Goal: Information Seeking & Learning: Learn about a topic

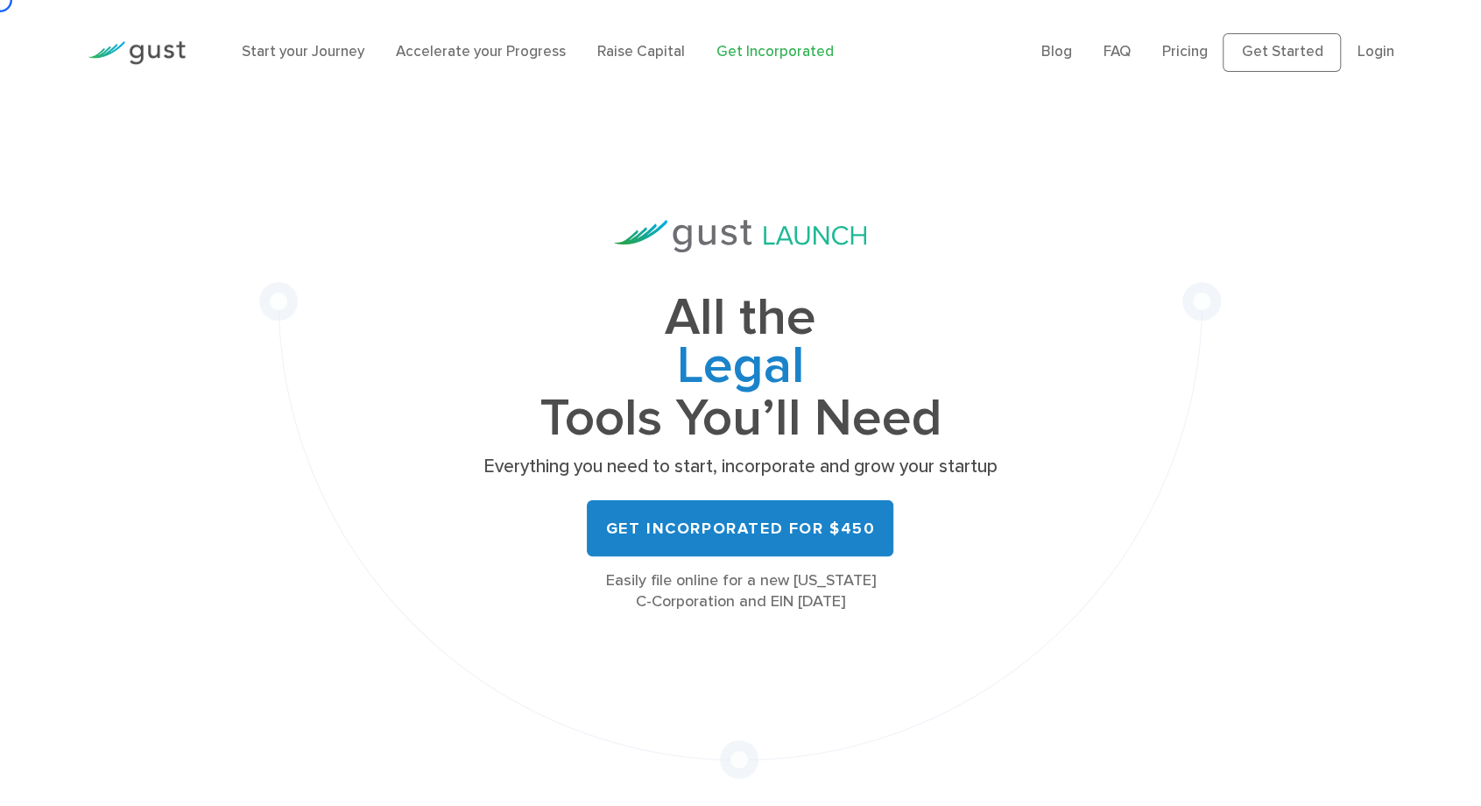
click at [94, 146] on div "All the Legal Cap Table Fundraising Governance Tools You’ll Need Everything you…" at bounding box center [740, 442] width 1481 height 674
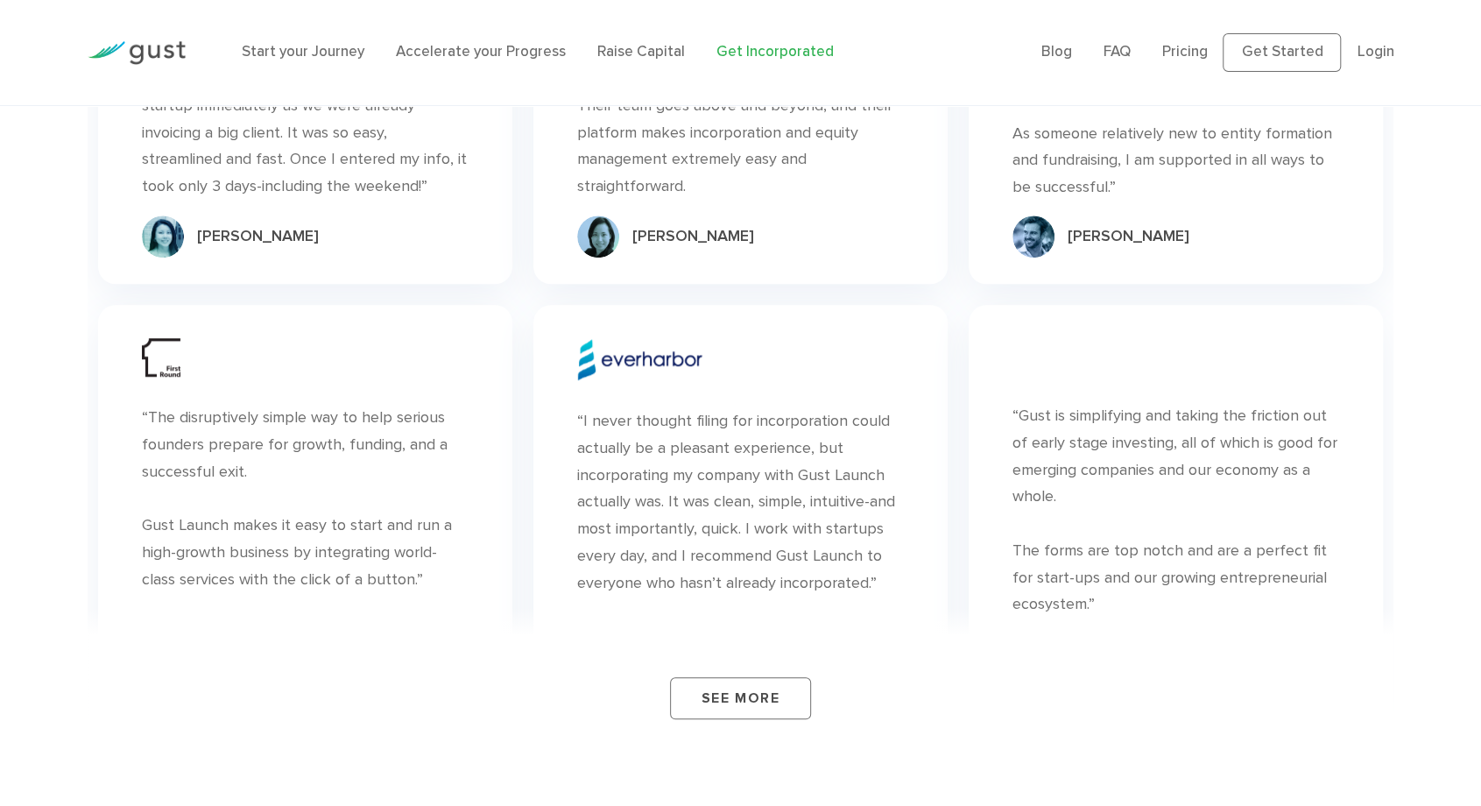
scroll to position [9808, 0]
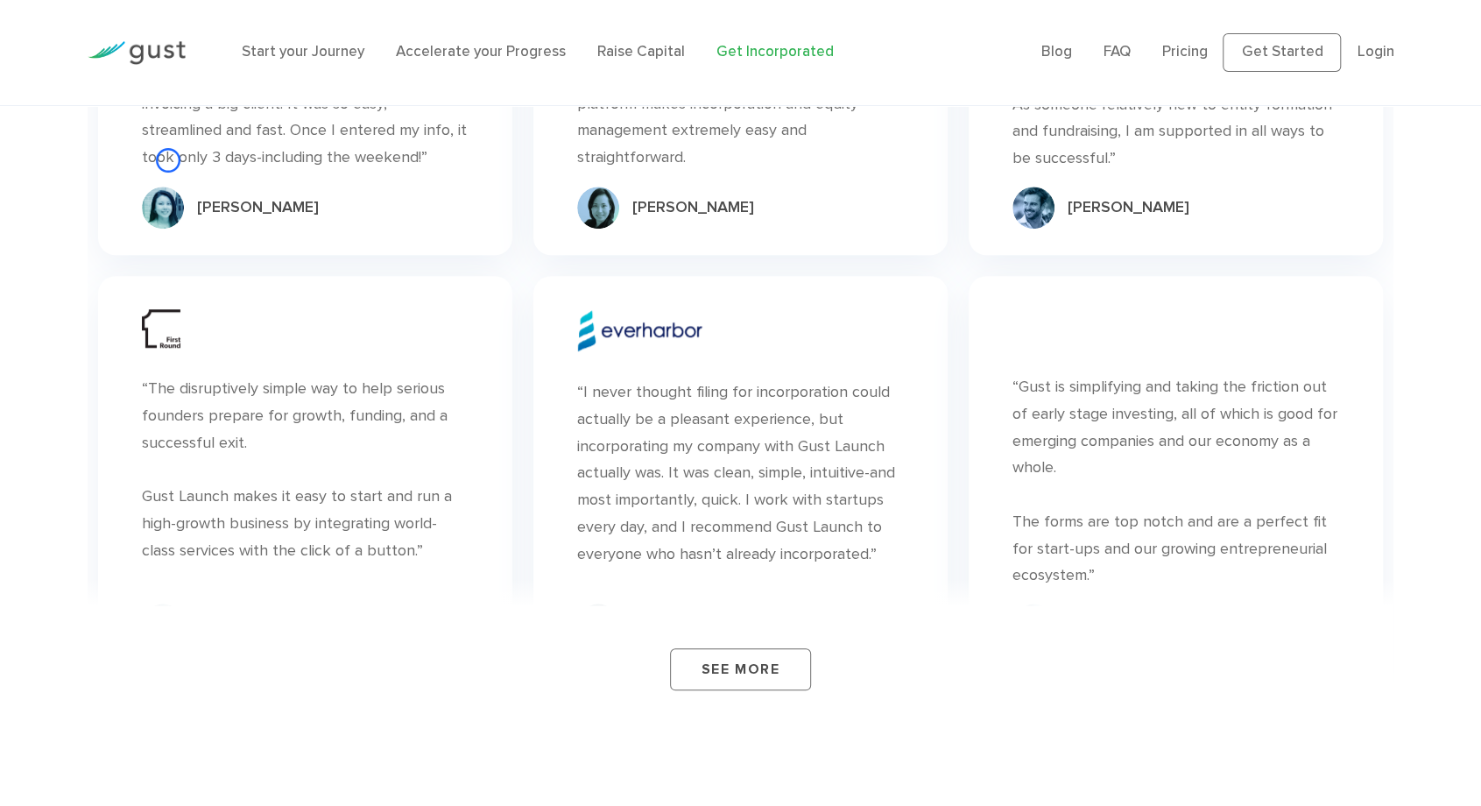
scroll to position [10968, 0]
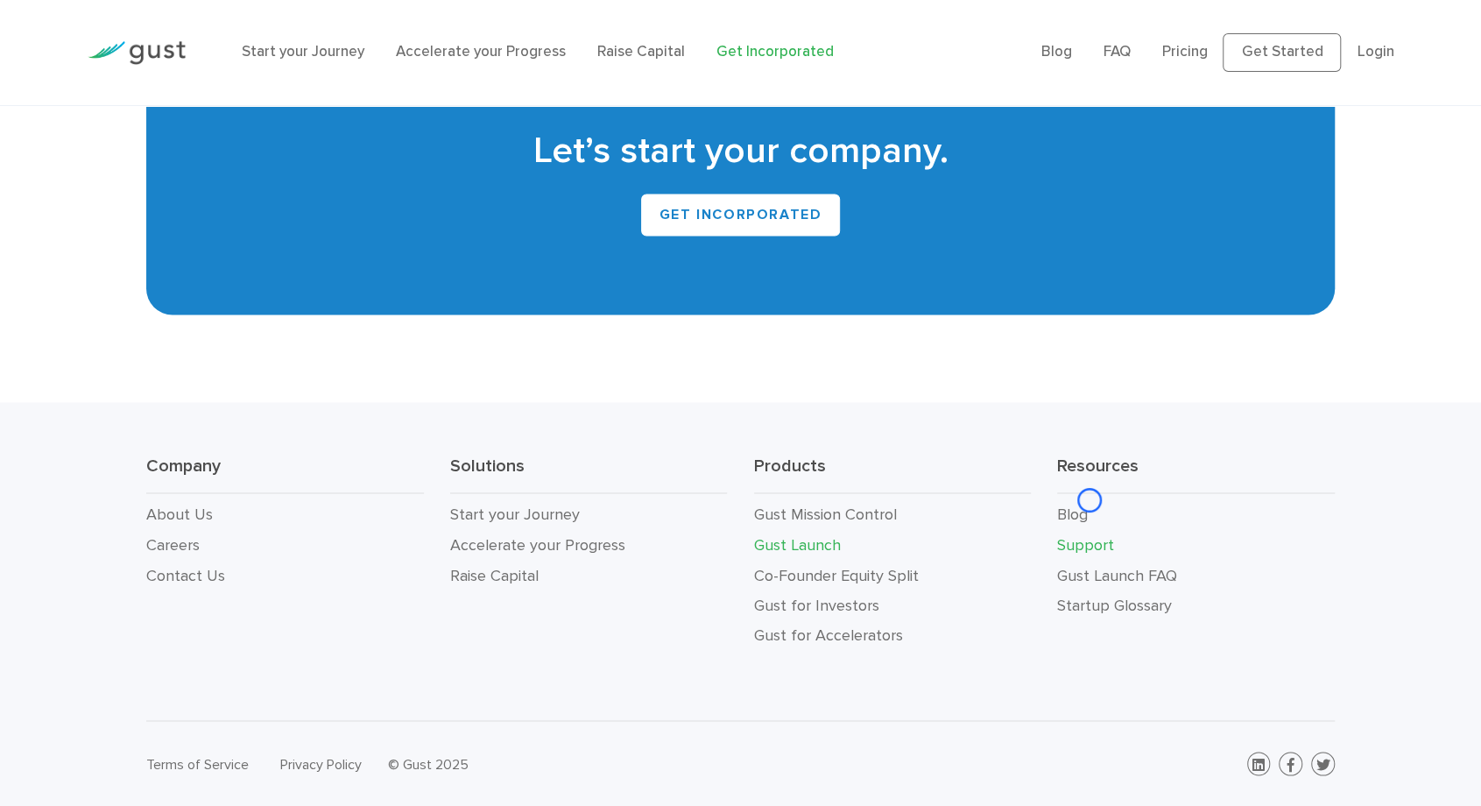
click at [1090, 535] on link "Support" at bounding box center [1085, 544] width 57 height 18
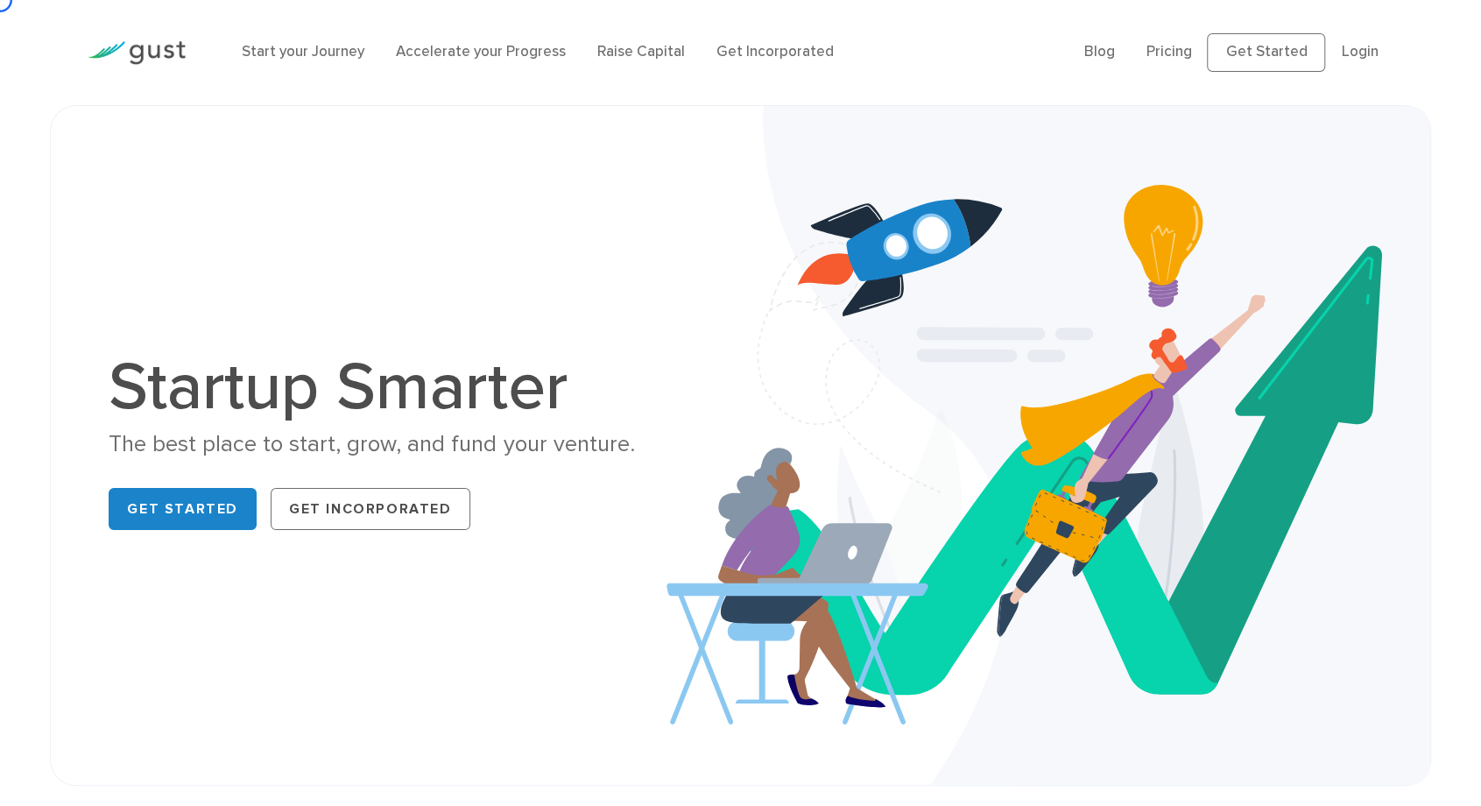
click at [334, 28] on div "Start your Journey Accelerate your Progress Raise Capital Get Incorporated" at bounding box center [650, 53] width 843 height 58
click at [114, 143] on div "Startup Smarter The best place to start, grow, and fund your venture. Get Start…" at bounding box center [740, 445] width 1380 height 681
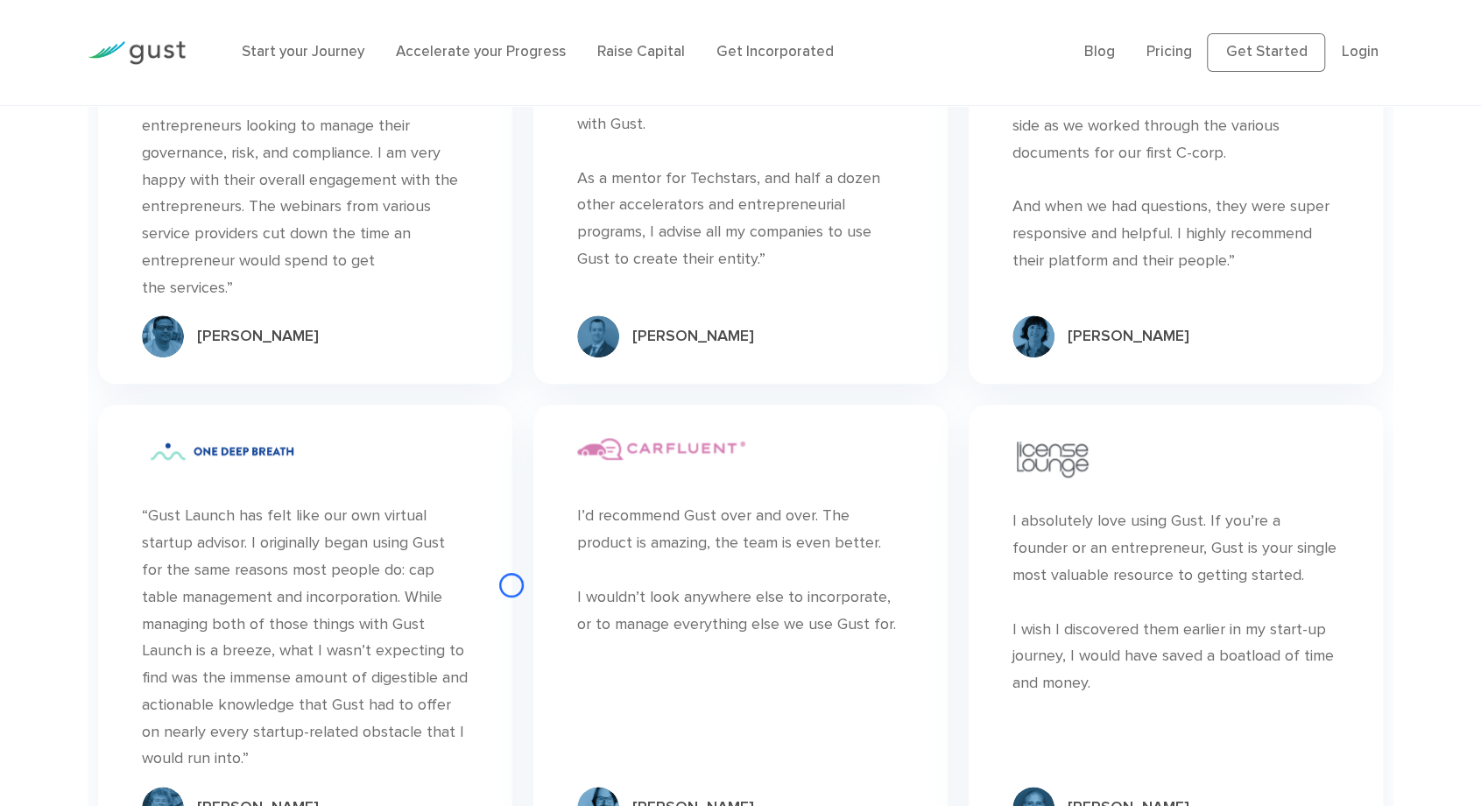
scroll to position [5077, 0]
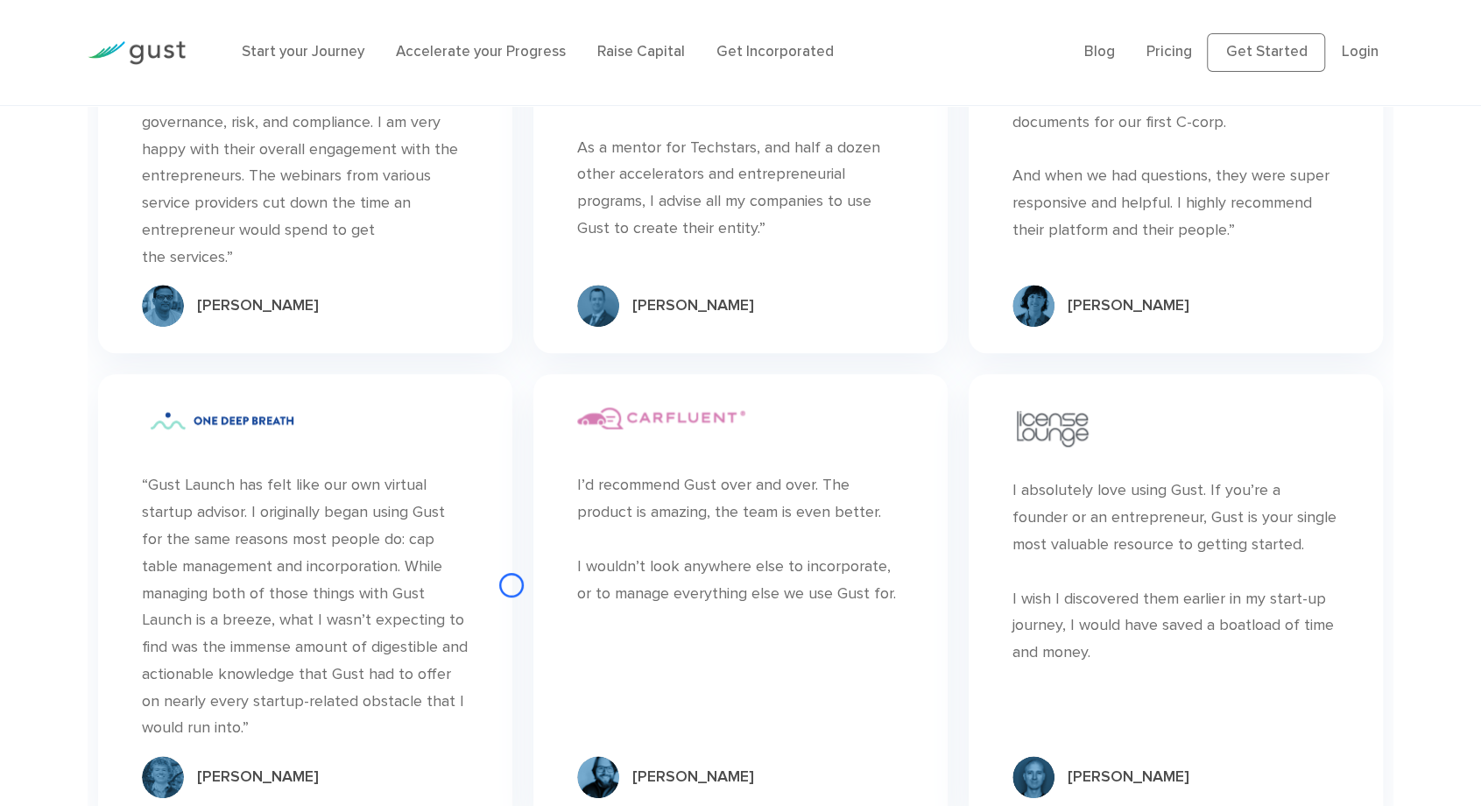
click at [114, 143] on div "We’re pretty good at what we do, but you don’t have to take our word for it. “ …" at bounding box center [741, 752] width 1307 height 1854
